Goal: Task Accomplishment & Management: Complete application form

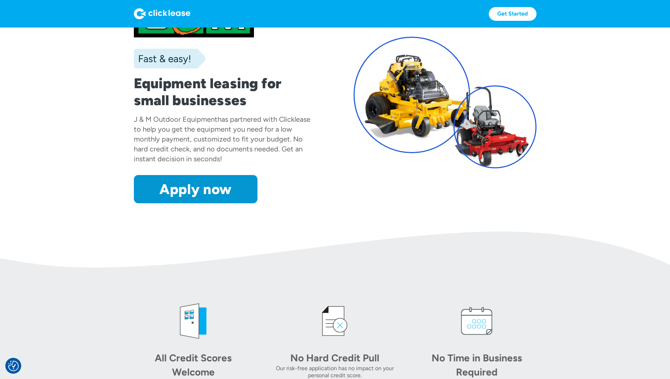
scroll to position [25, 0]
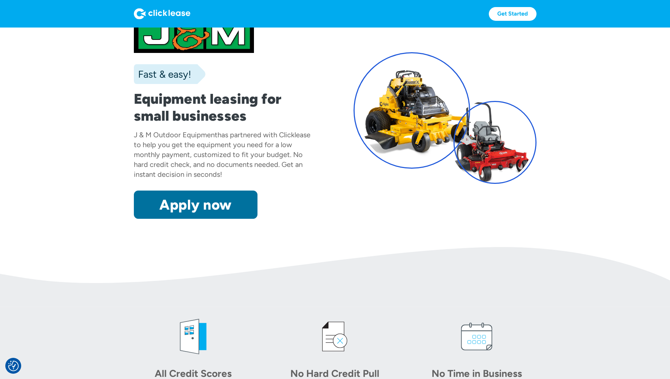
click at [214, 205] on link "Apply now" at bounding box center [196, 205] width 124 height 28
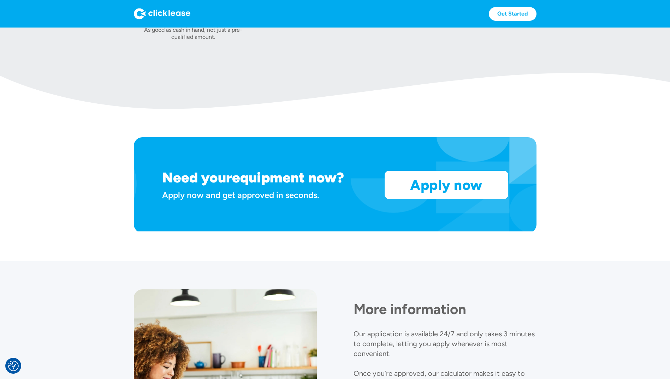
scroll to position [530, 0]
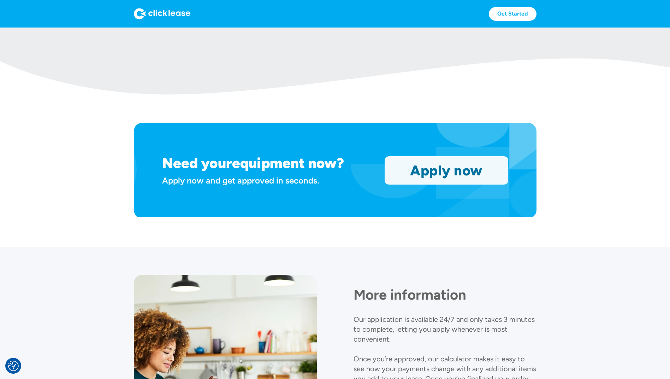
click at [403, 174] on link "Apply now" at bounding box center [446, 171] width 123 height 28
